Goal: Task Accomplishment & Management: Use online tool/utility

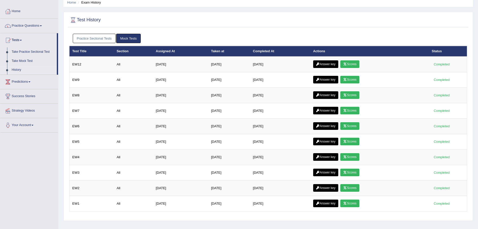
scroll to position [37, 0]
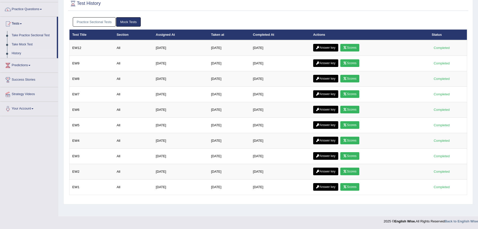
click at [23, 32] on link "Take Practice Sectional Test" at bounding box center [32, 35] width 47 height 9
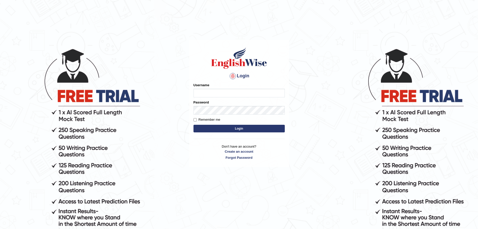
type input "Fatimah"
click at [239, 131] on button "Login" at bounding box center [239, 129] width 91 height 8
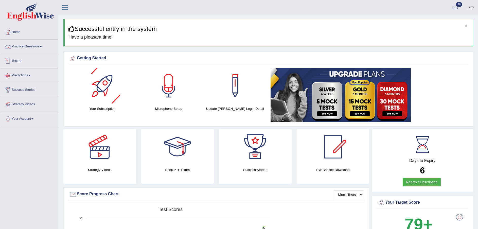
click at [17, 57] on link "Tests" at bounding box center [29, 60] width 58 height 13
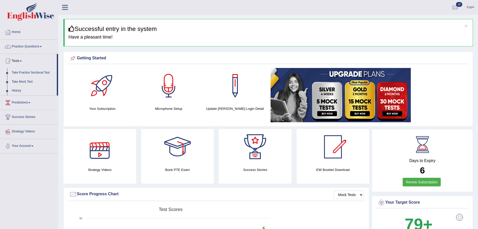
click at [24, 81] on link "Take Mock Test" at bounding box center [32, 81] width 47 height 9
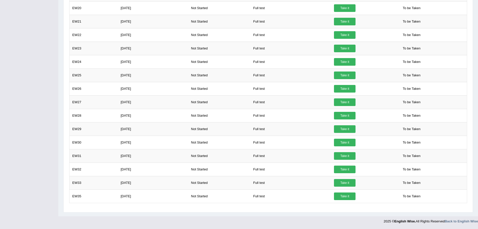
scroll to position [203, 0]
click at [344, 143] on link "Take it" at bounding box center [345, 143] width 22 height 8
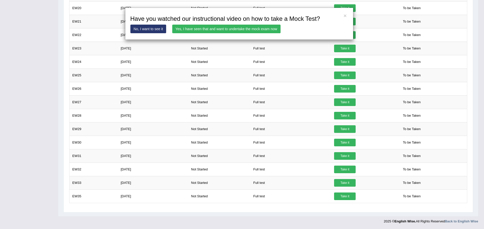
click at [263, 28] on link "Yes, I have seen that and want to undertake the mock exam now" at bounding box center [226, 29] width 108 height 9
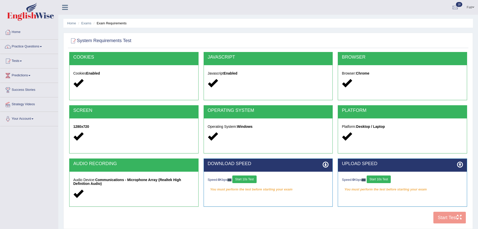
click at [245, 179] on button "Start 10s Test" at bounding box center [244, 180] width 24 height 8
click at [388, 179] on button "Start 10s Test" at bounding box center [379, 180] width 24 height 8
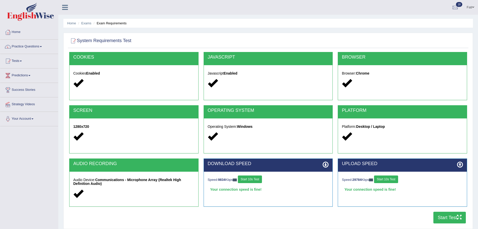
click at [448, 217] on button "Start Test" at bounding box center [450, 218] width 32 height 12
